Goal: Find contact information: Find contact information

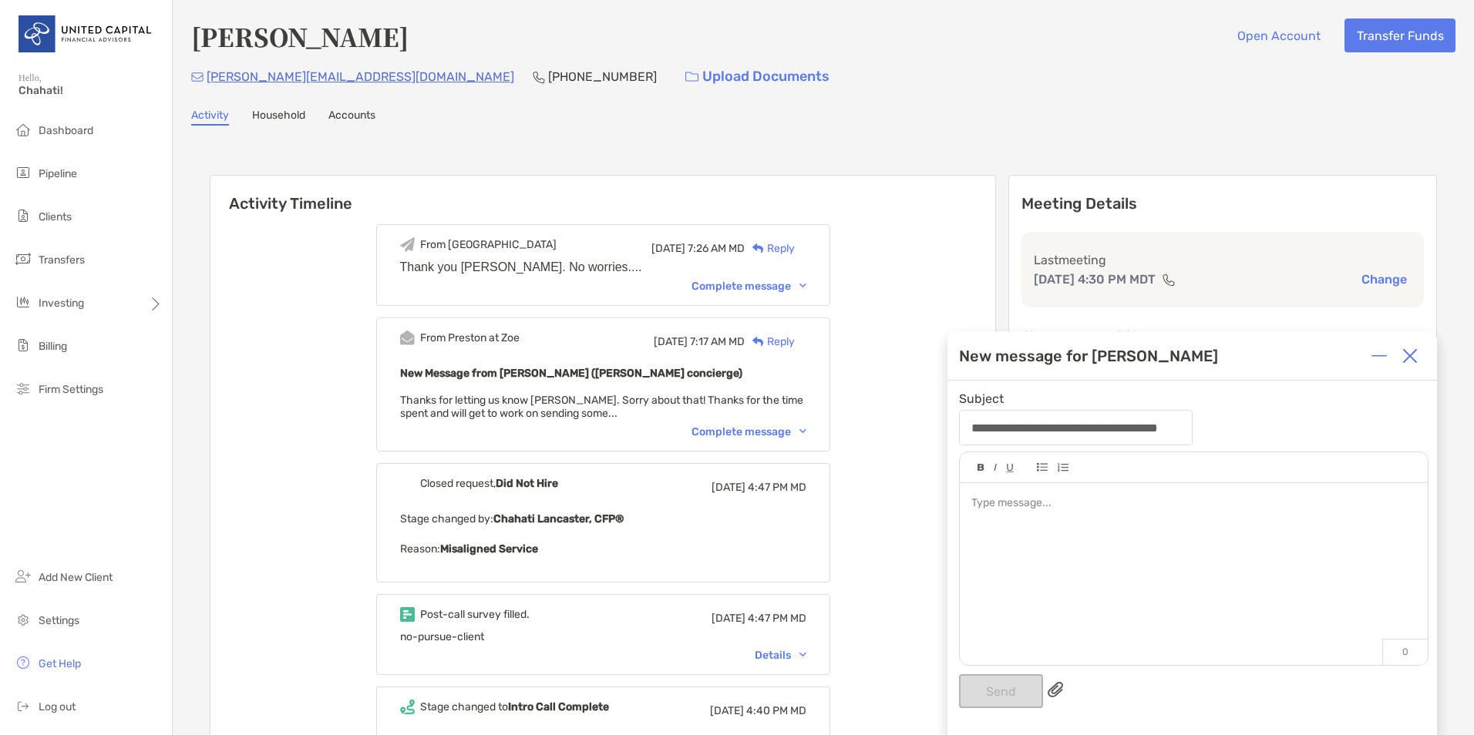
click at [1408, 355] on img at bounding box center [1409, 355] width 15 height 15
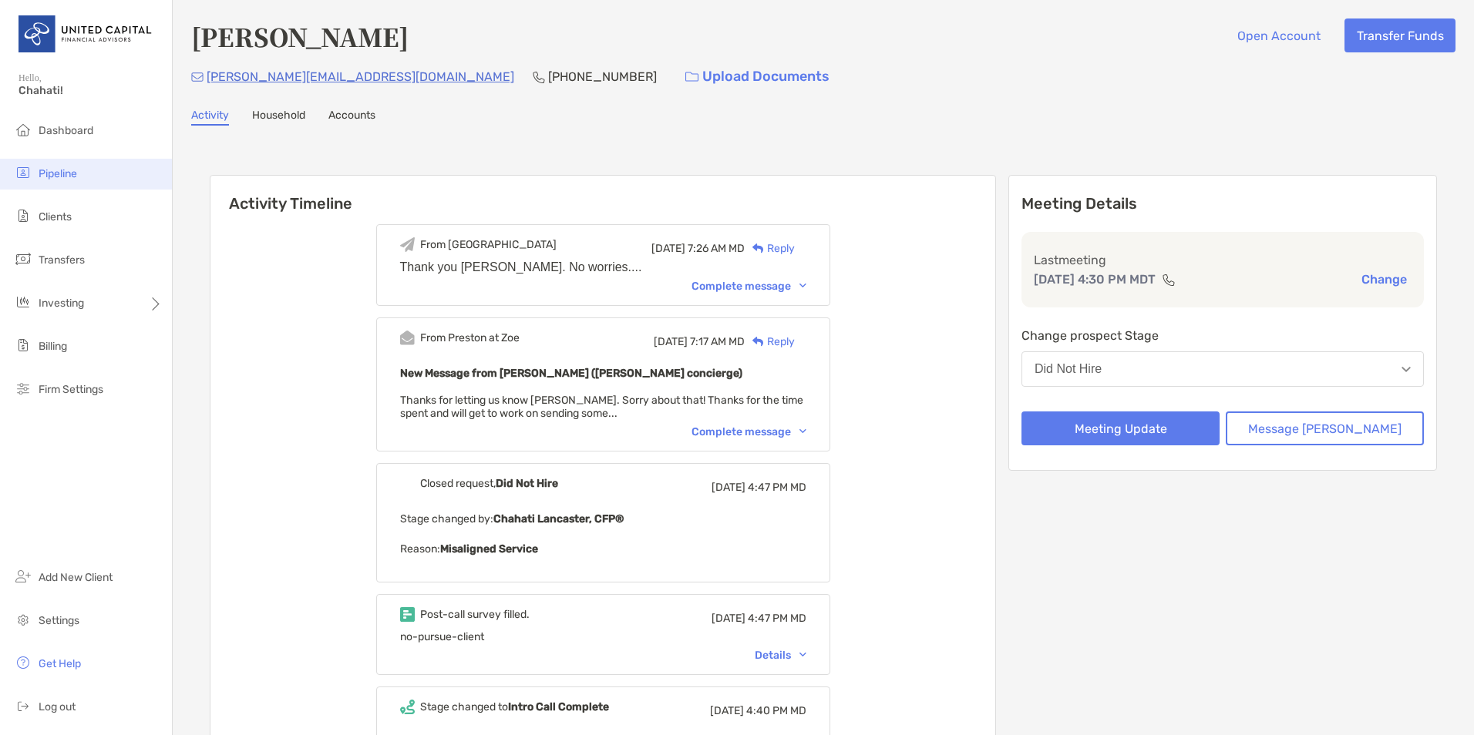
click at [84, 170] on li "Pipeline" at bounding box center [86, 174] width 172 height 31
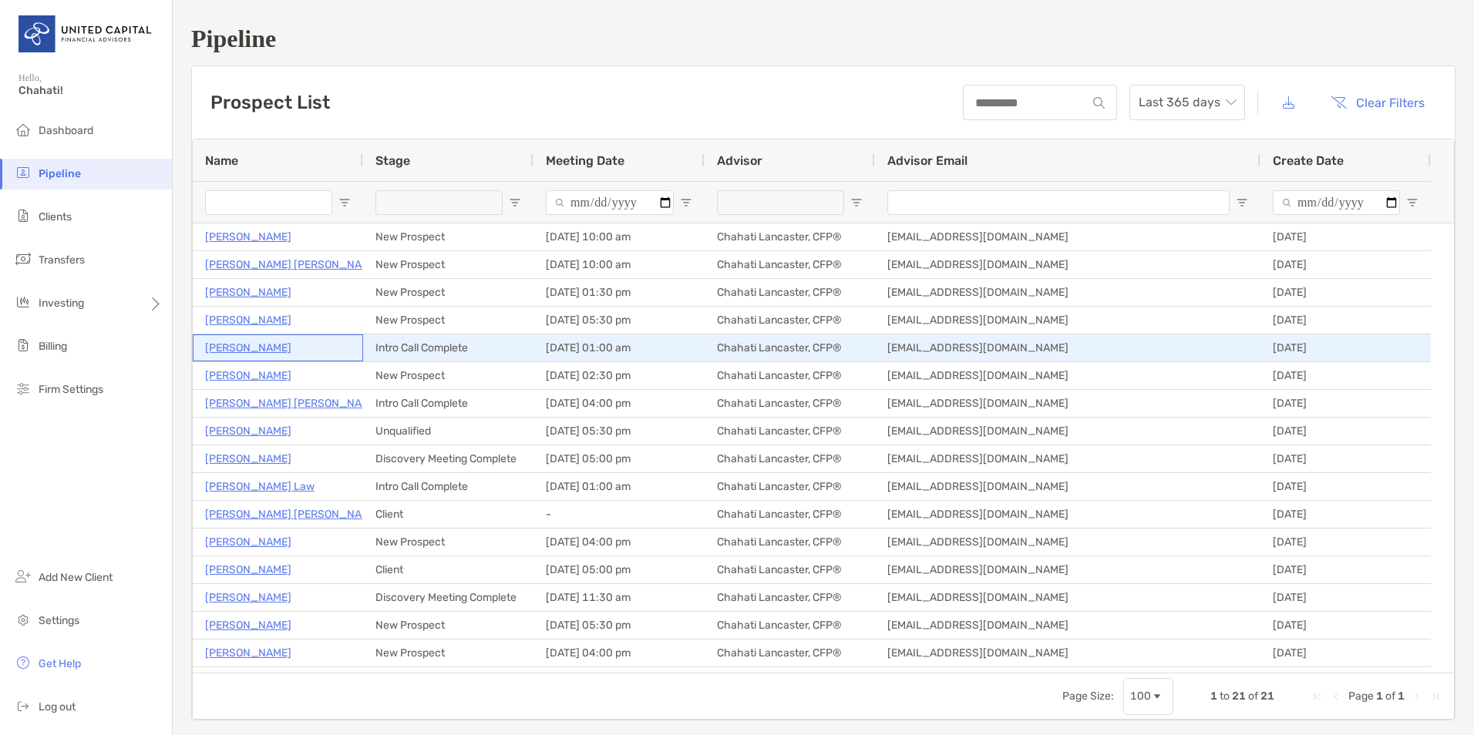
click at [241, 352] on p "[PERSON_NAME]" at bounding box center [248, 347] width 86 height 19
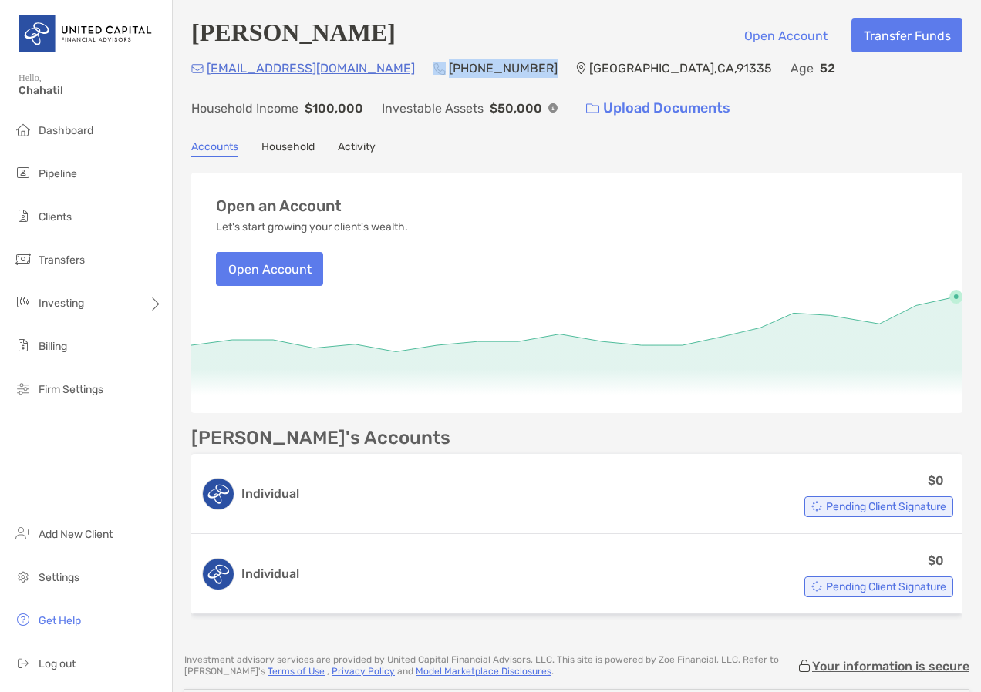
drag, startPoint x: 461, startPoint y: 68, endPoint x: 373, endPoint y: 68, distance: 87.9
click at [433, 68] on div "[PHONE_NUMBER]" at bounding box center [495, 68] width 124 height 19
copy div "[PHONE_NUMBER]"
click at [55, 206] on li "Clients" at bounding box center [86, 217] width 172 height 31
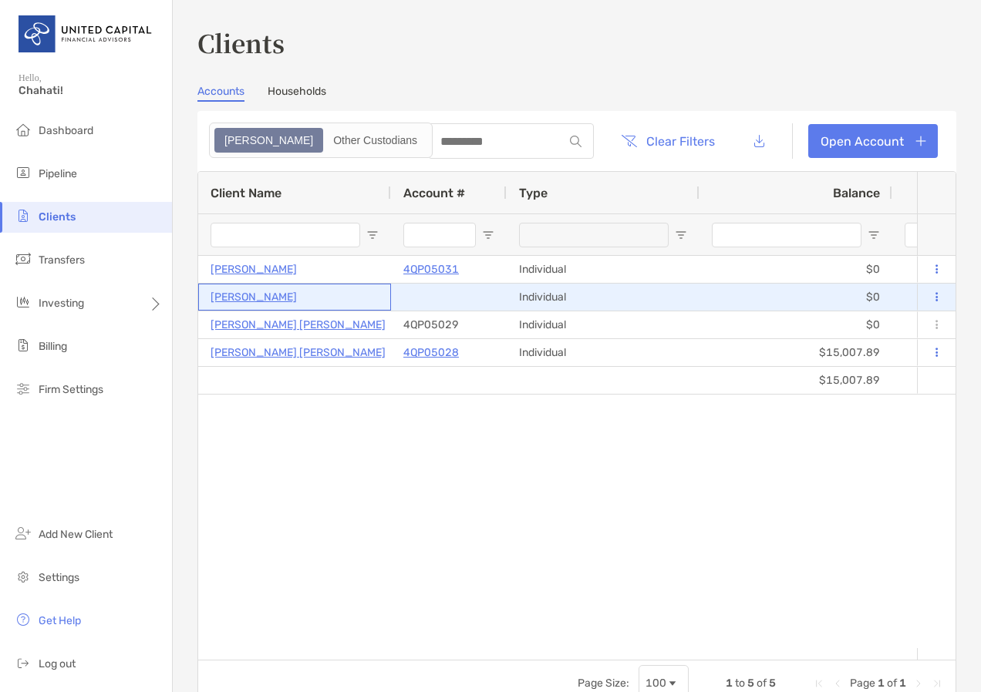
click at [231, 294] on p "[PERSON_NAME]" at bounding box center [253, 297] width 86 height 19
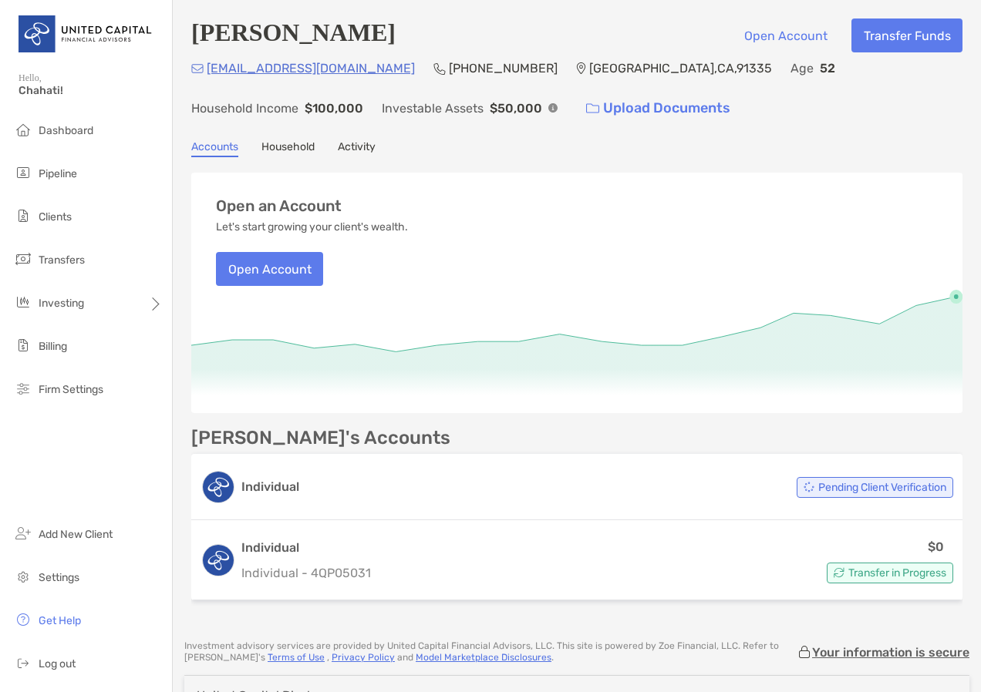
click at [285, 150] on link "Household" at bounding box center [287, 148] width 53 height 17
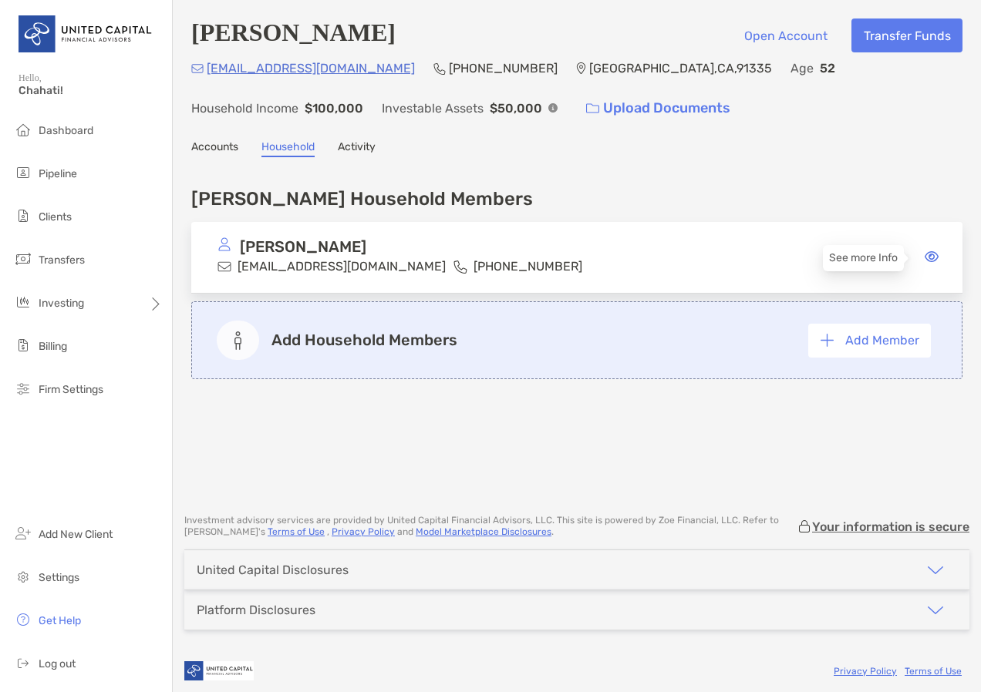
click at [924, 257] on icon at bounding box center [931, 257] width 14 height 12
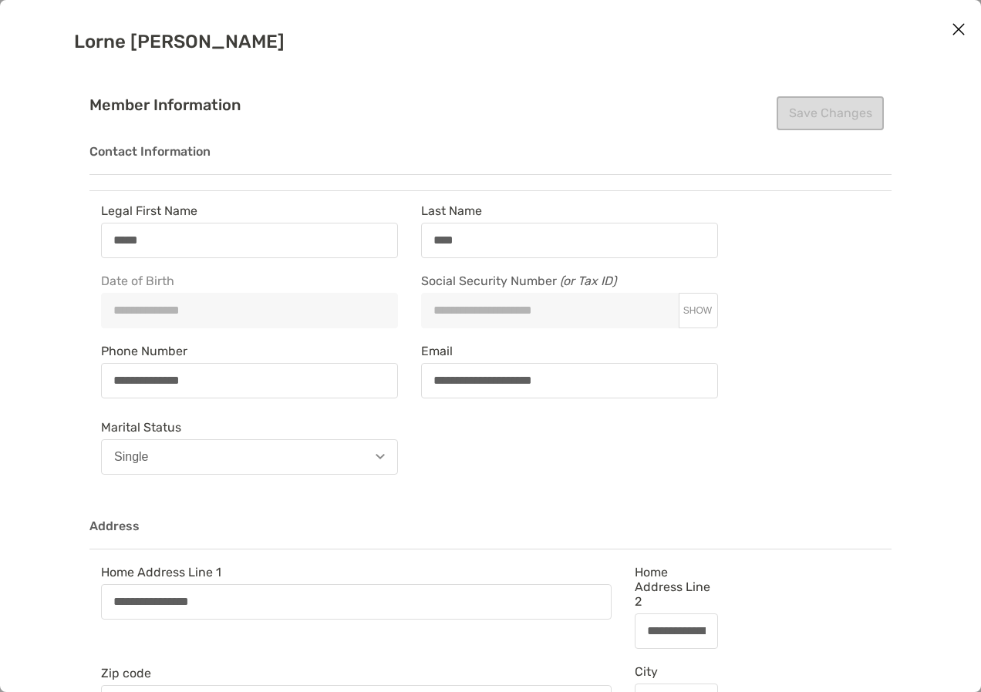
type input "**********"
click at [693, 308] on span "SHOW" at bounding box center [696, 310] width 29 height 11
click at [697, 313] on span "HIDE" at bounding box center [696, 310] width 22 height 11
type input "**********"
click at [497, 461] on div "**********" at bounding box center [409, 343] width 640 height 278
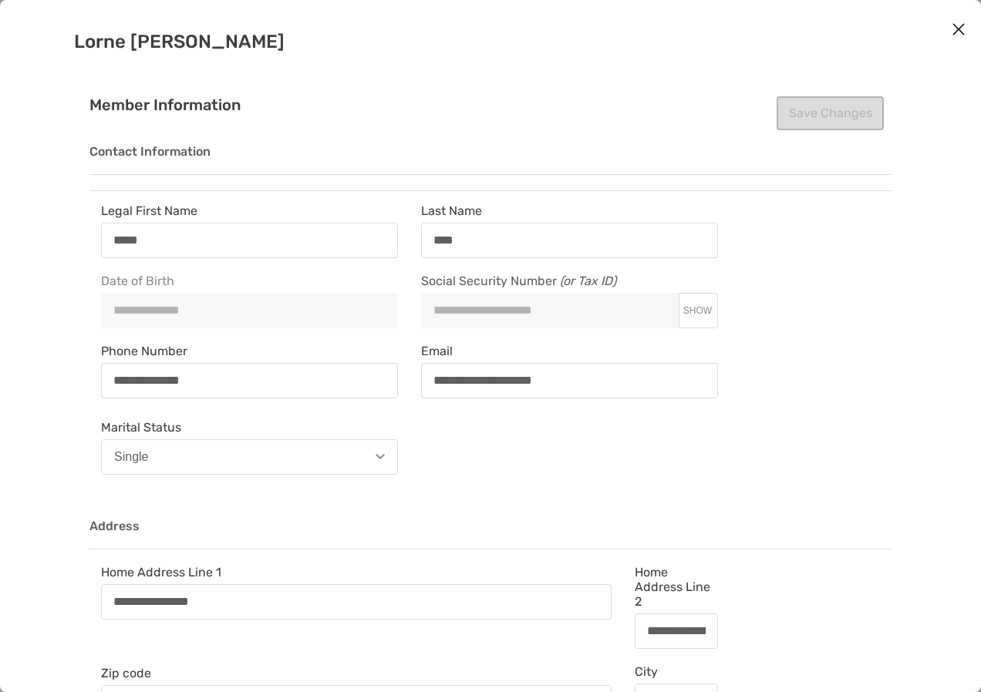
click at [961, 32] on icon "Close modal" at bounding box center [958, 29] width 14 height 19
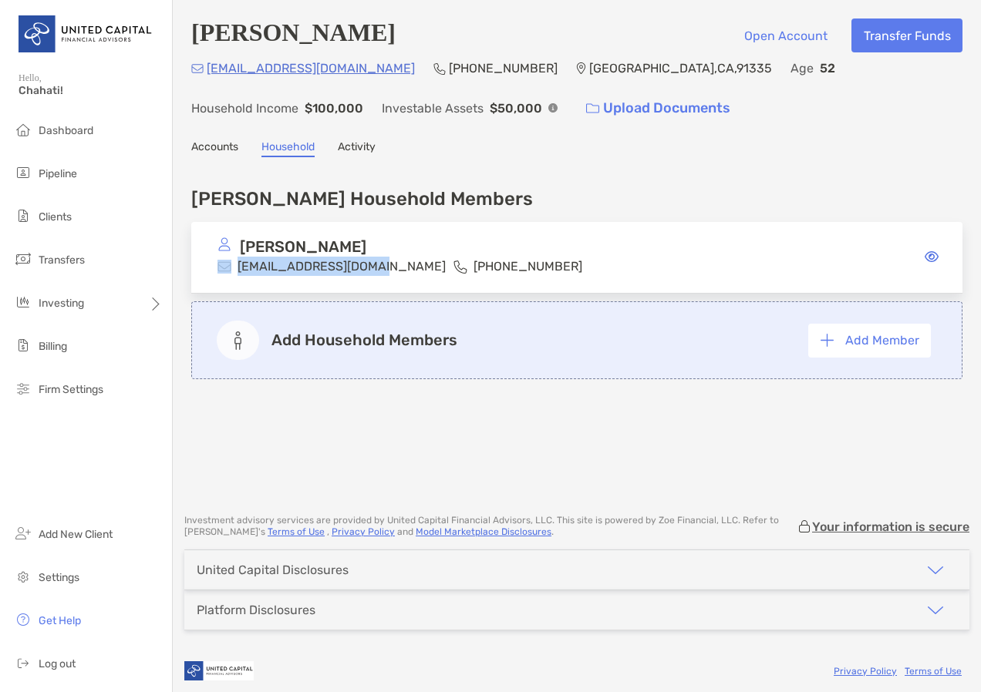
drag, startPoint x: 370, startPoint y: 270, endPoint x: 228, endPoint y: 264, distance: 142.0
click at [228, 264] on div "[EMAIL_ADDRESS][DOMAIN_NAME]" at bounding box center [331, 266] width 228 height 19
copy div "[EMAIL_ADDRESS][DOMAIN_NAME]"
